Goal: Find specific page/section: Find specific page/section

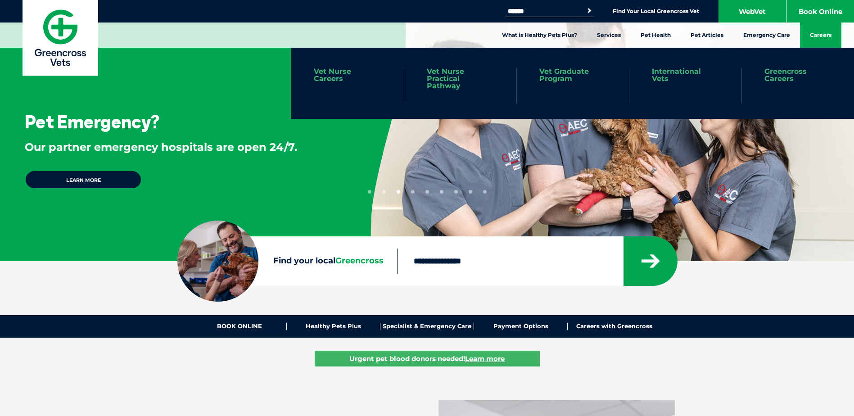
click at [812, 32] on link "Careers" at bounding box center [820, 35] width 41 height 25
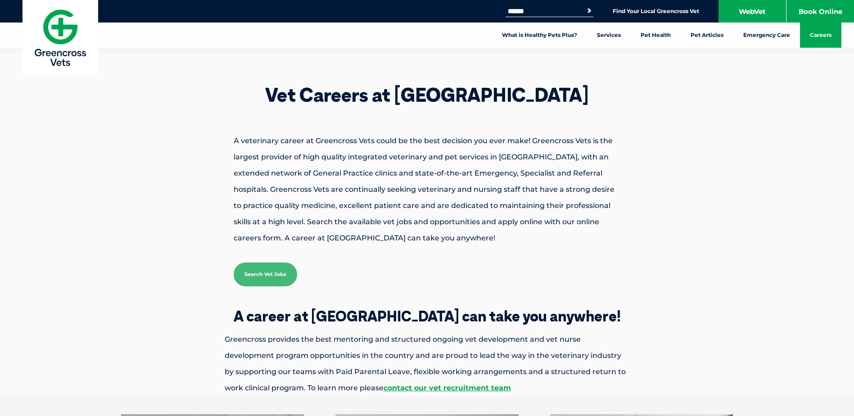
click at [543, 9] on input "Search for:" at bounding box center [544, 11] width 77 height 7
click at [690, 13] on link "Find Your Local Greencross Vet" at bounding box center [656, 11] width 86 height 7
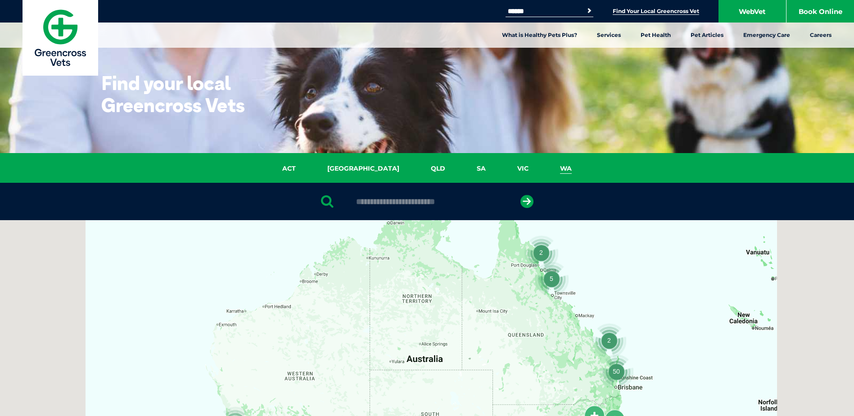
click at [545, 169] on link "WA" at bounding box center [566, 169] width 43 height 10
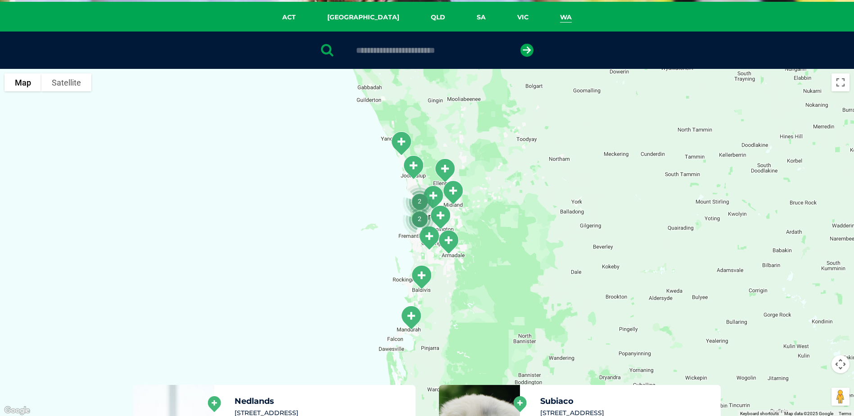
scroll to position [117, 0]
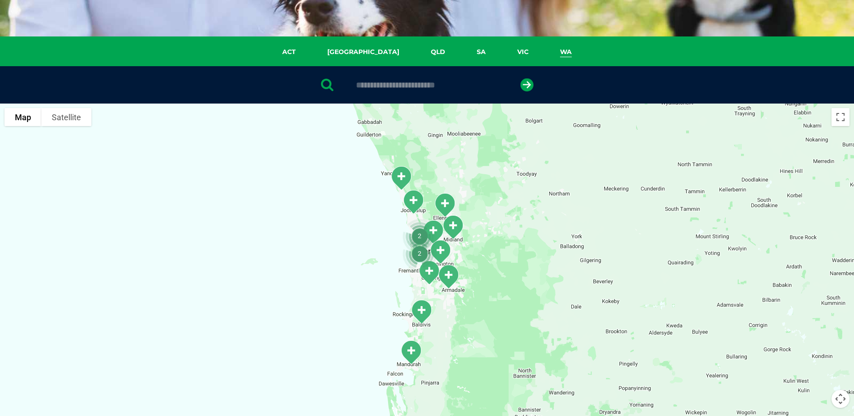
click at [433, 90] on input "text" at bounding box center [427, 85] width 151 height 9
type input "****"
click at [359, 201] on div at bounding box center [427, 278] width 854 height 348
click at [519, 85] on div "****" at bounding box center [427, 84] width 854 height 37
click at [523, 86] on icon "submit" at bounding box center [527, 84] width 13 height 13
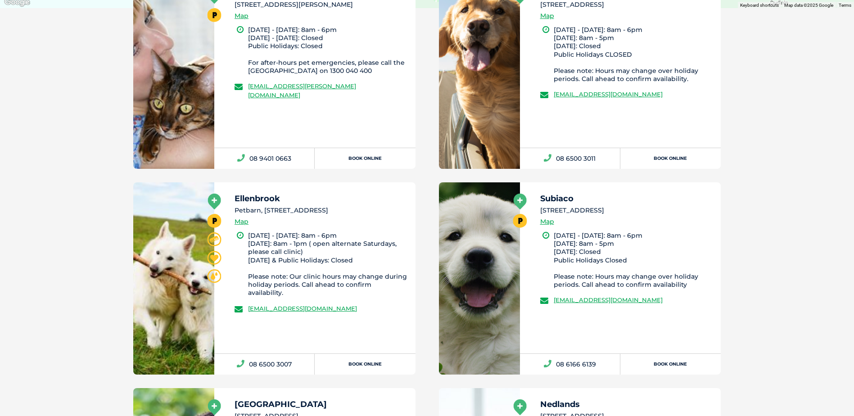
scroll to position [581, 0]
